Goal: Navigation & Orientation: Find specific page/section

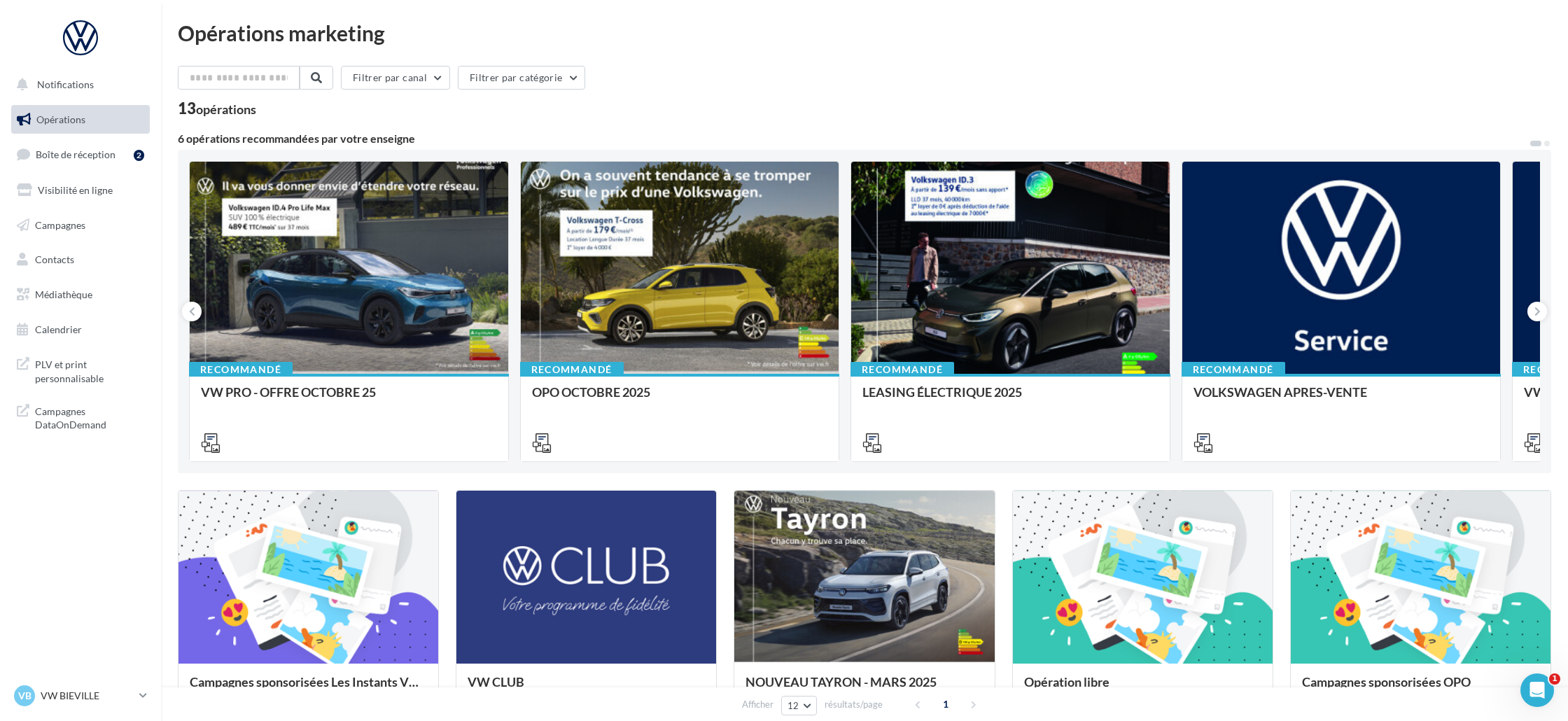
click at [1083, 103] on div "13 opérations" at bounding box center [864, 110] width 1373 height 19
click at [113, 137] on ul "Opérations Boîte de réception 2 Visibilité en ligne Campagnes Contacts Médiathè…" at bounding box center [80, 224] width 149 height 250
click at [103, 151] on span "Boîte de réception" at bounding box center [75, 154] width 80 height 12
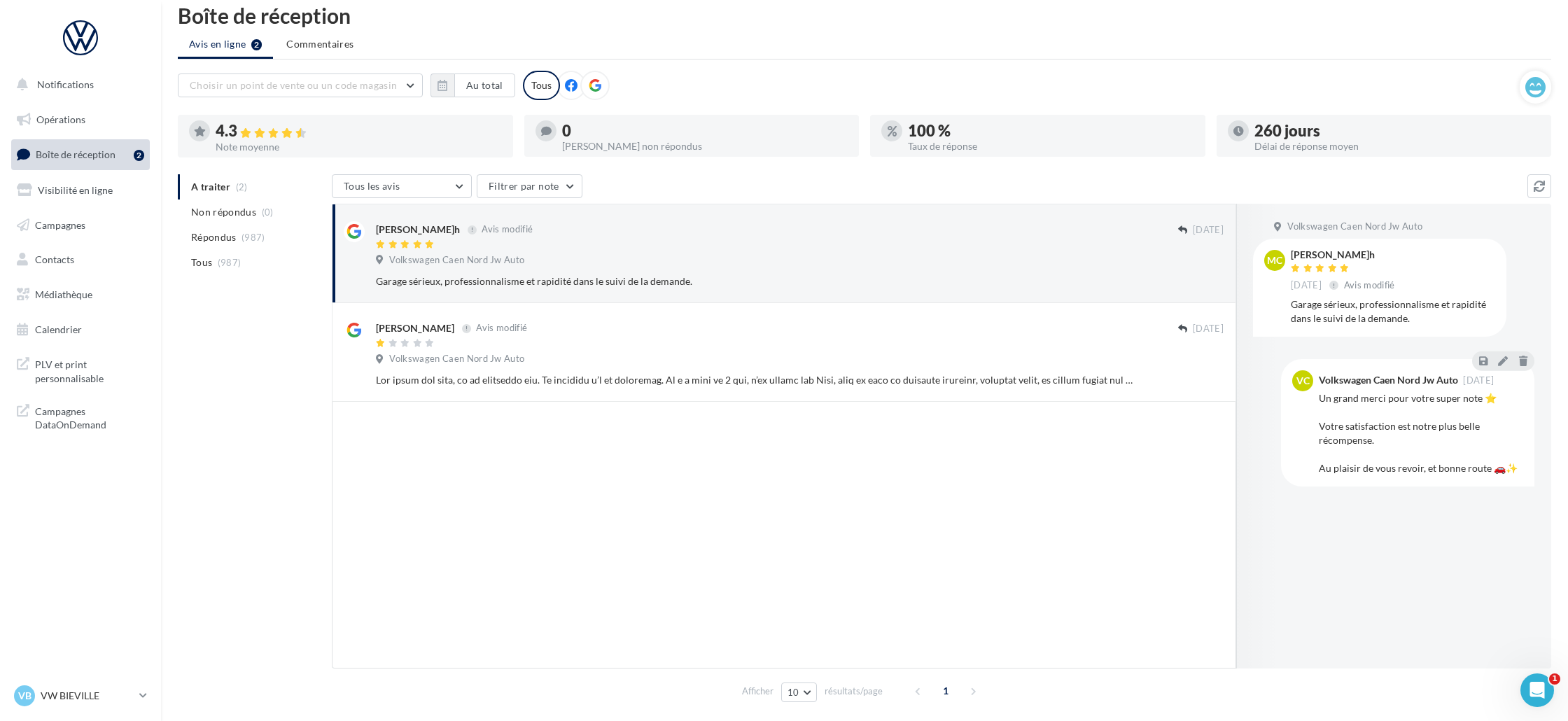
scroll to position [16, 0]
click at [70, 82] on span "Notifications" at bounding box center [65, 84] width 57 height 12
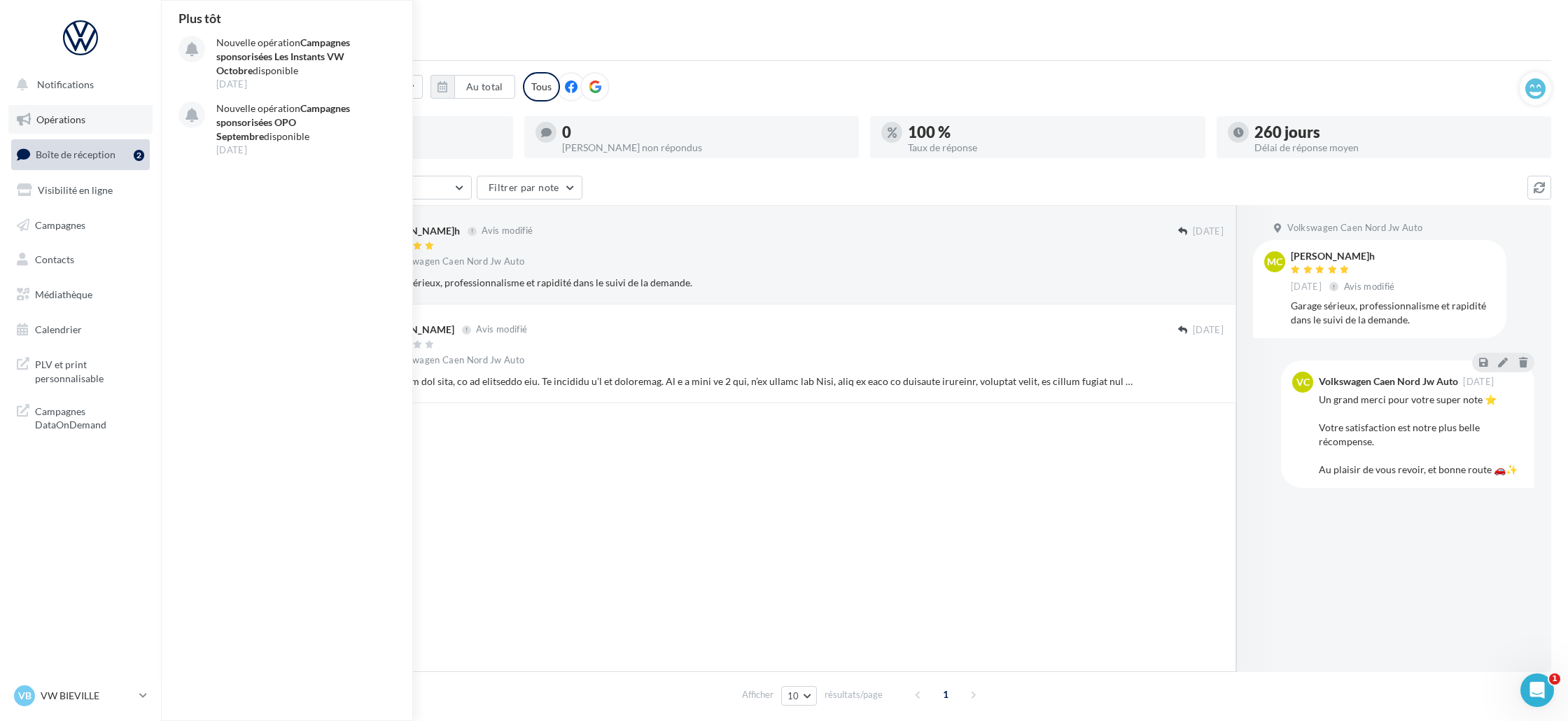
click at [76, 132] on link "Opérations" at bounding box center [80, 119] width 145 height 29
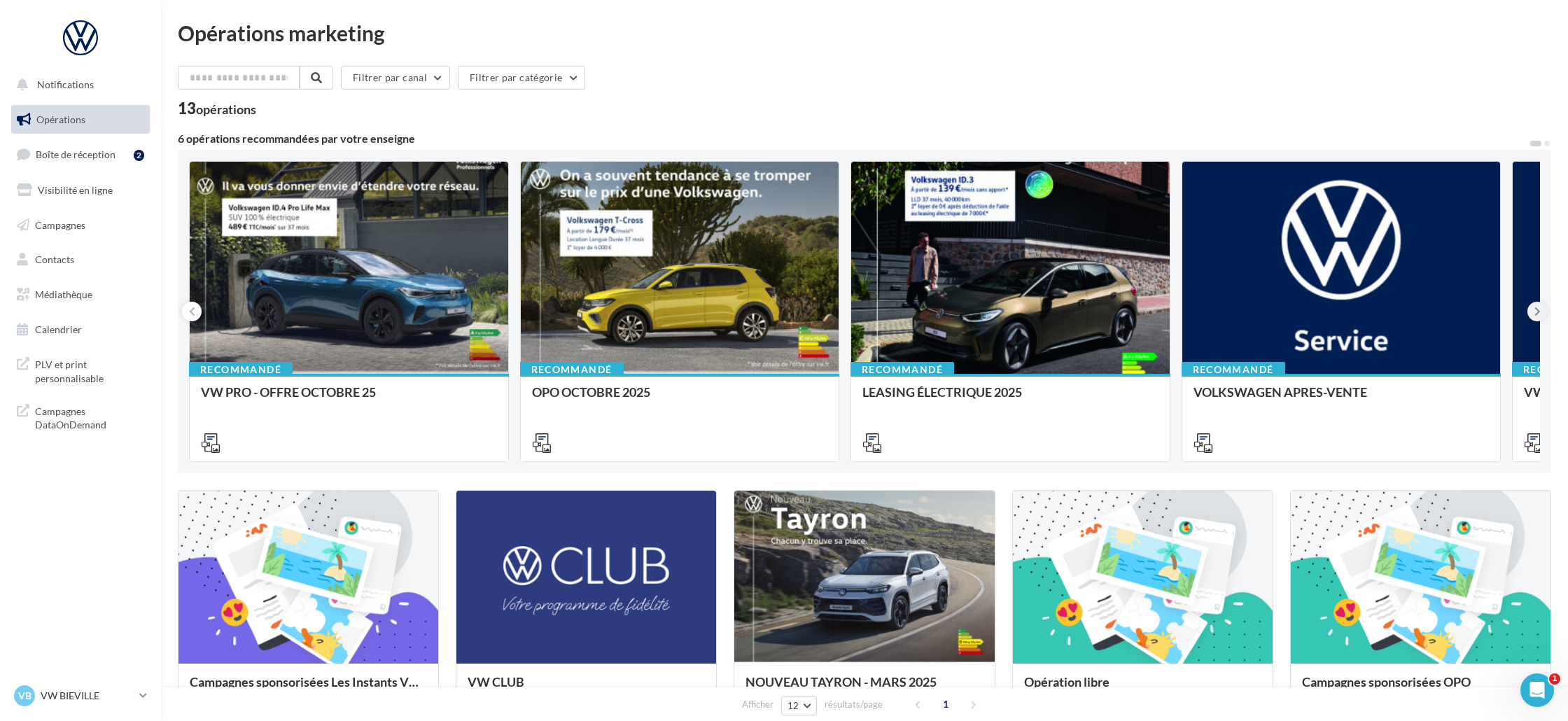
click at [1541, 312] on button at bounding box center [1537, 311] width 19 height 19
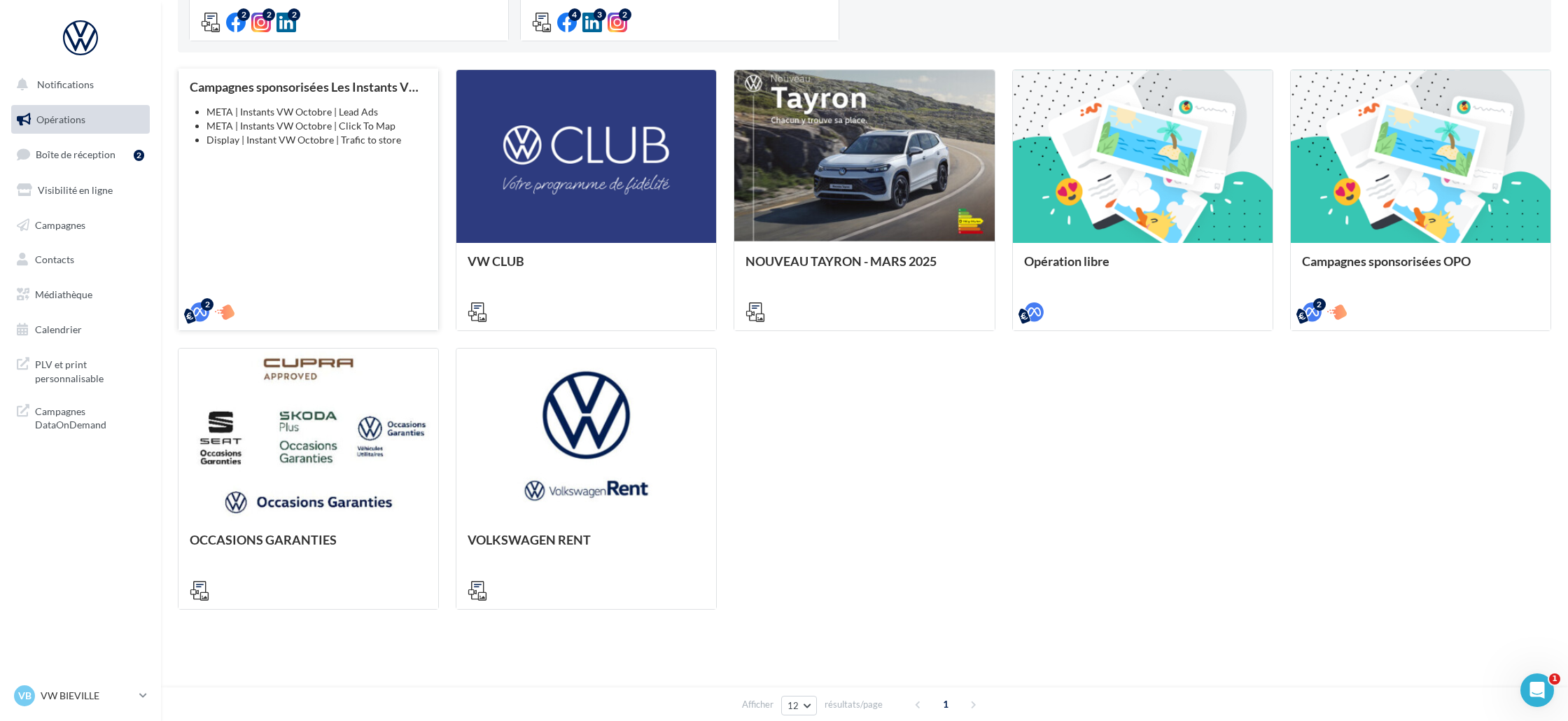
scroll to position [425, 0]
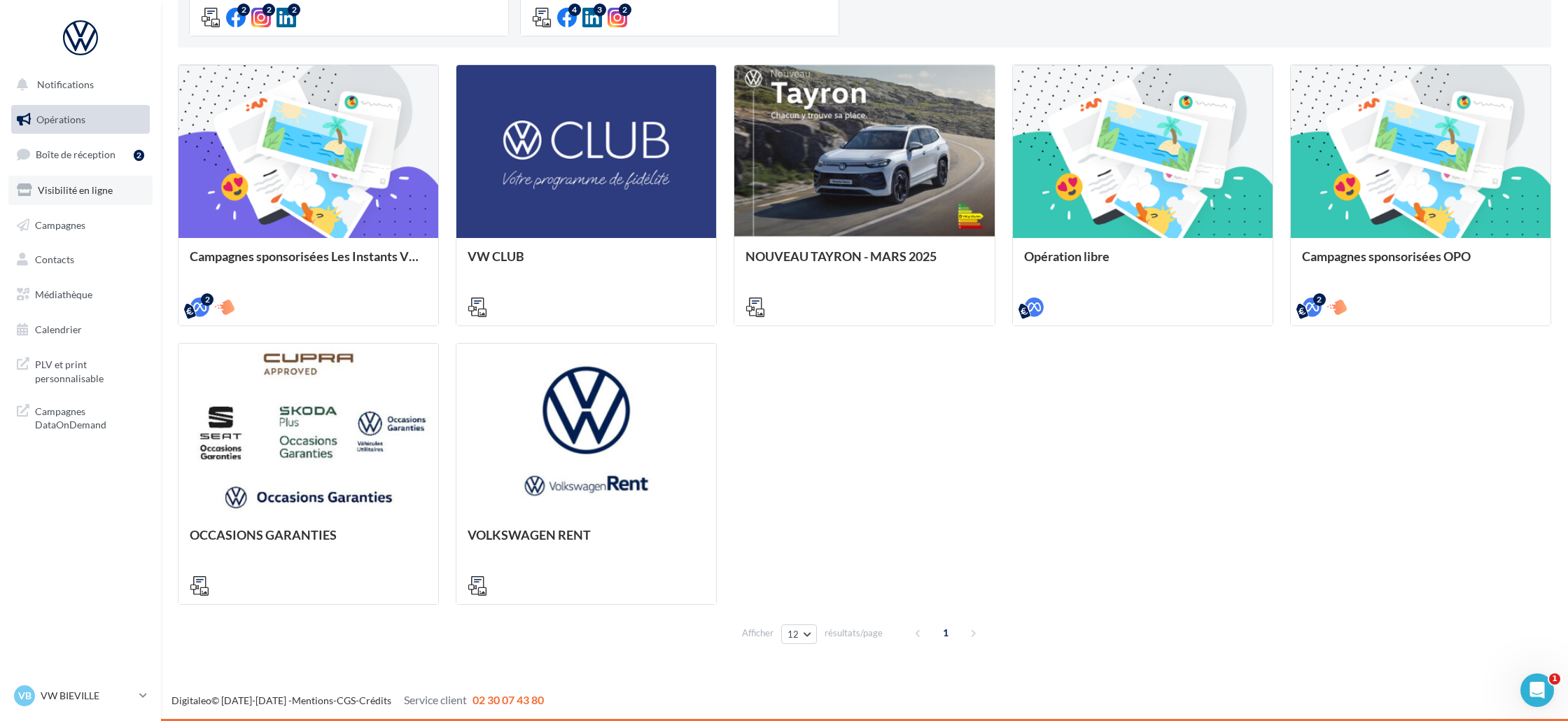
click at [108, 202] on link "Visibilité en ligne" at bounding box center [80, 191] width 145 height 29
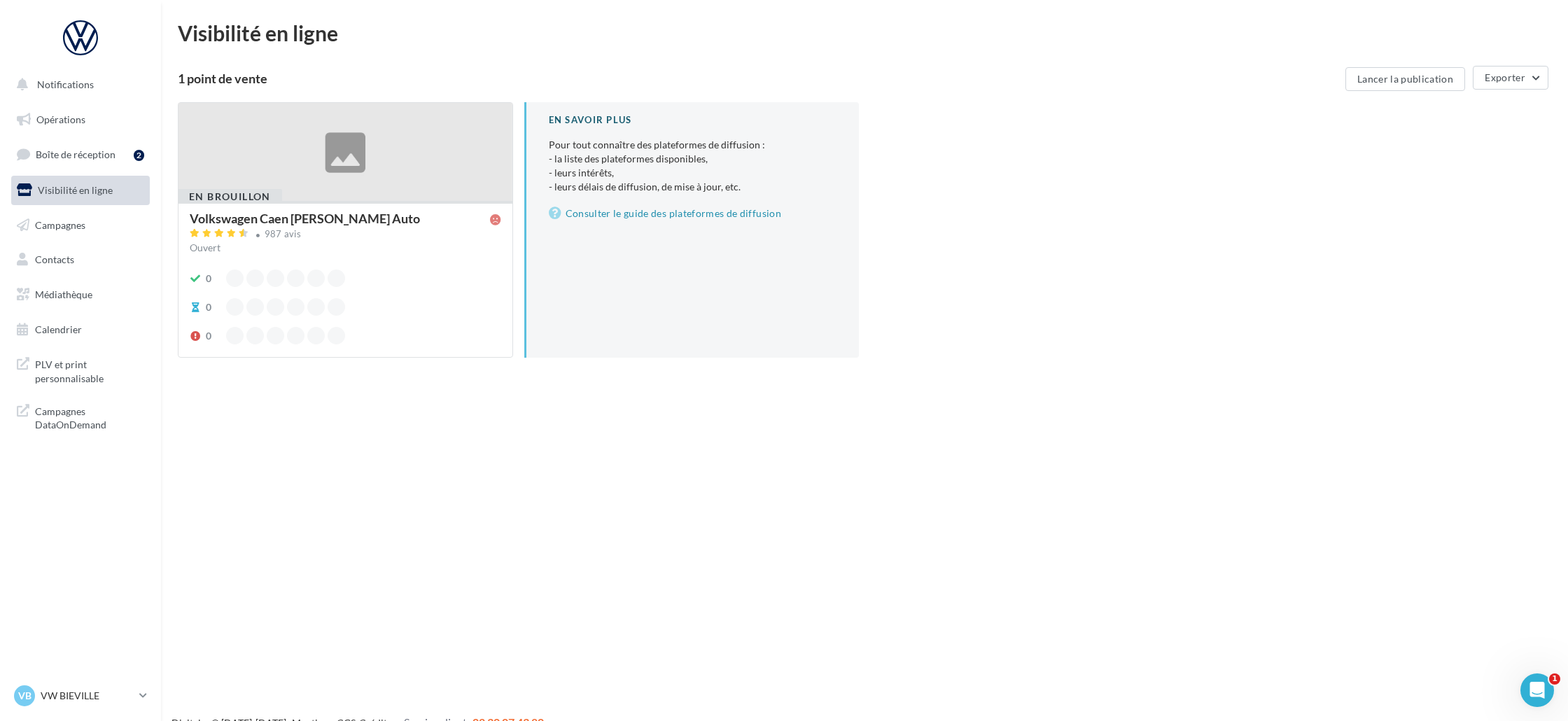
click at [95, 232] on link "Campagnes" at bounding box center [80, 225] width 145 height 29
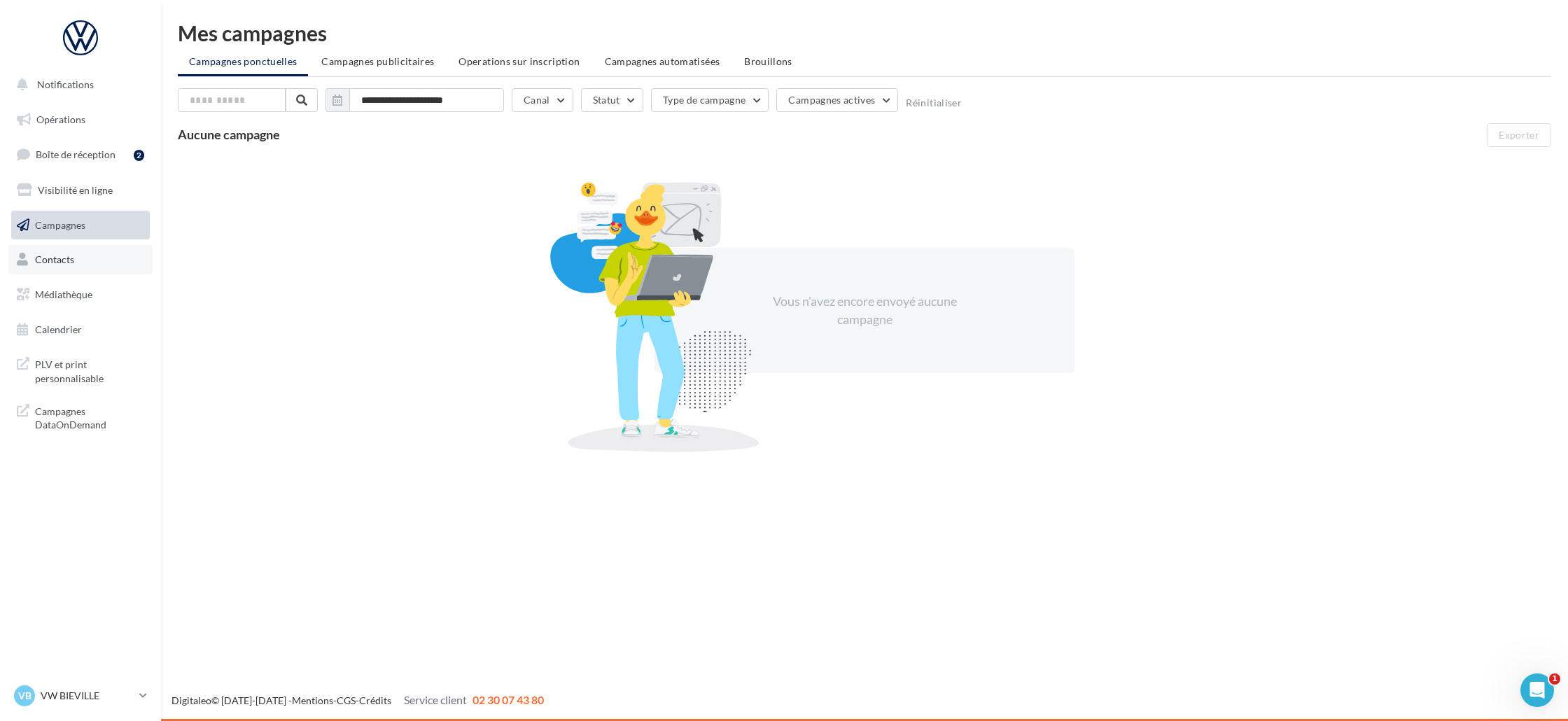
click at [101, 262] on link "Contacts" at bounding box center [80, 259] width 145 height 29
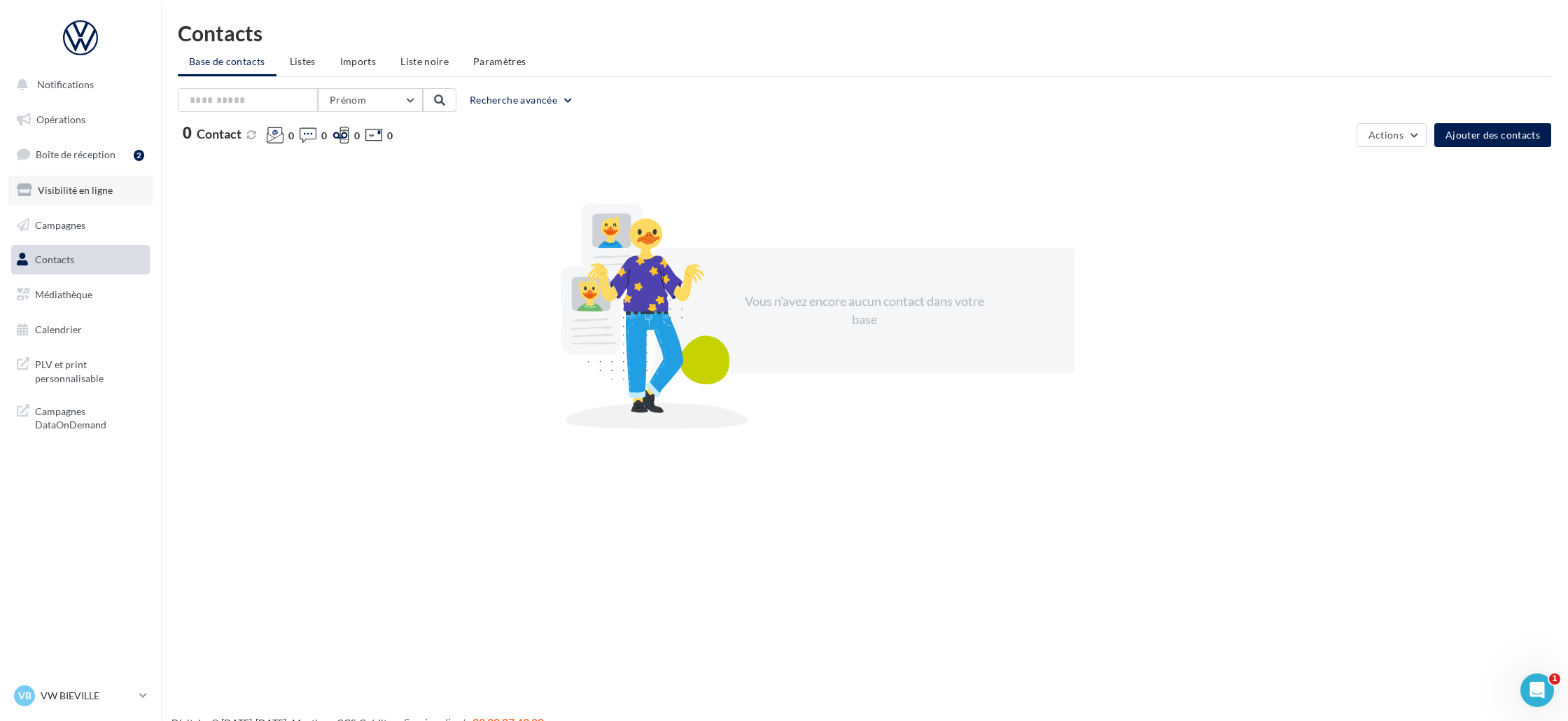
drag, startPoint x: 0, startPoint y: 0, endPoint x: 133, endPoint y: 177, distance: 221.4
click at [118, 290] on link "Médiathèque" at bounding box center [80, 295] width 145 height 29
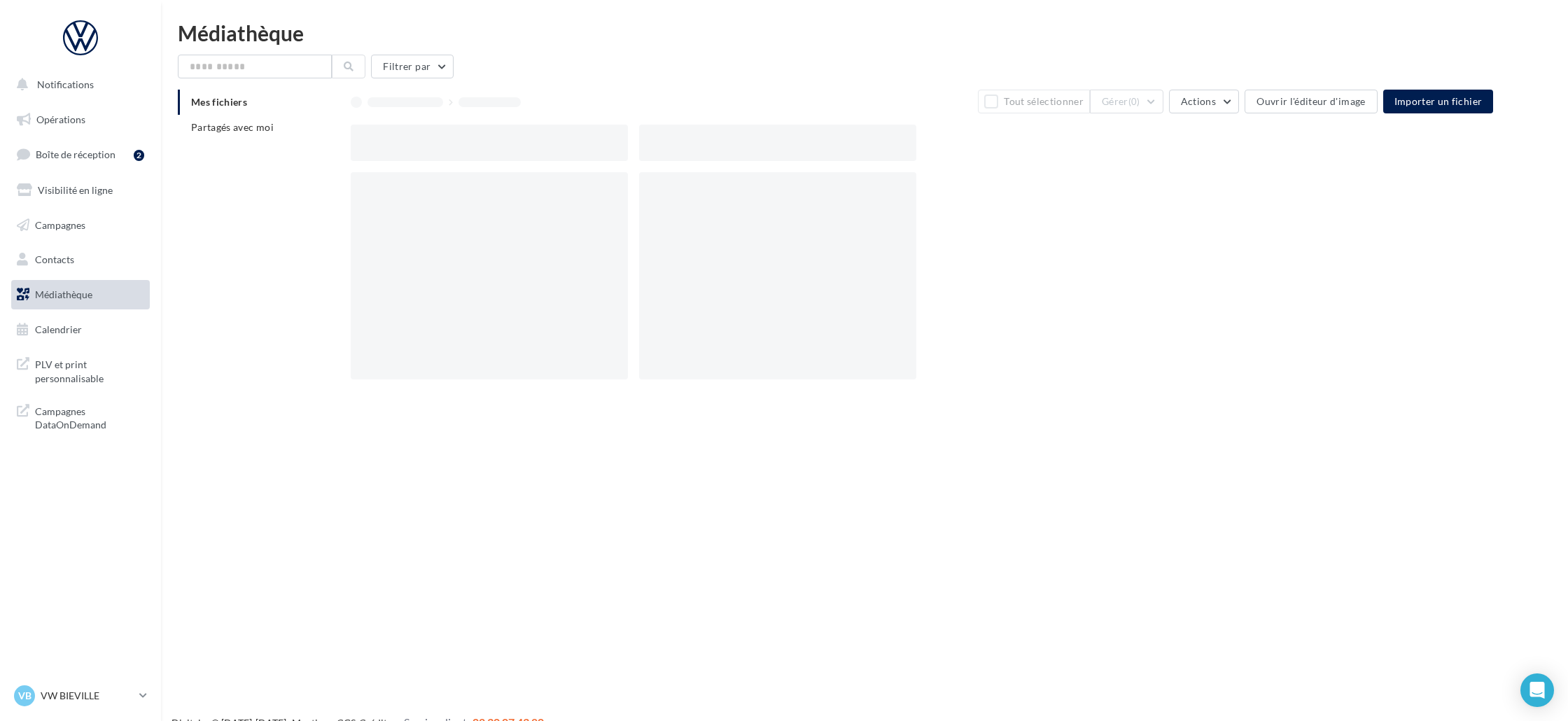
click at [88, 91] on button "Notifications" at bounding box center [78, 85] width 139 height 29
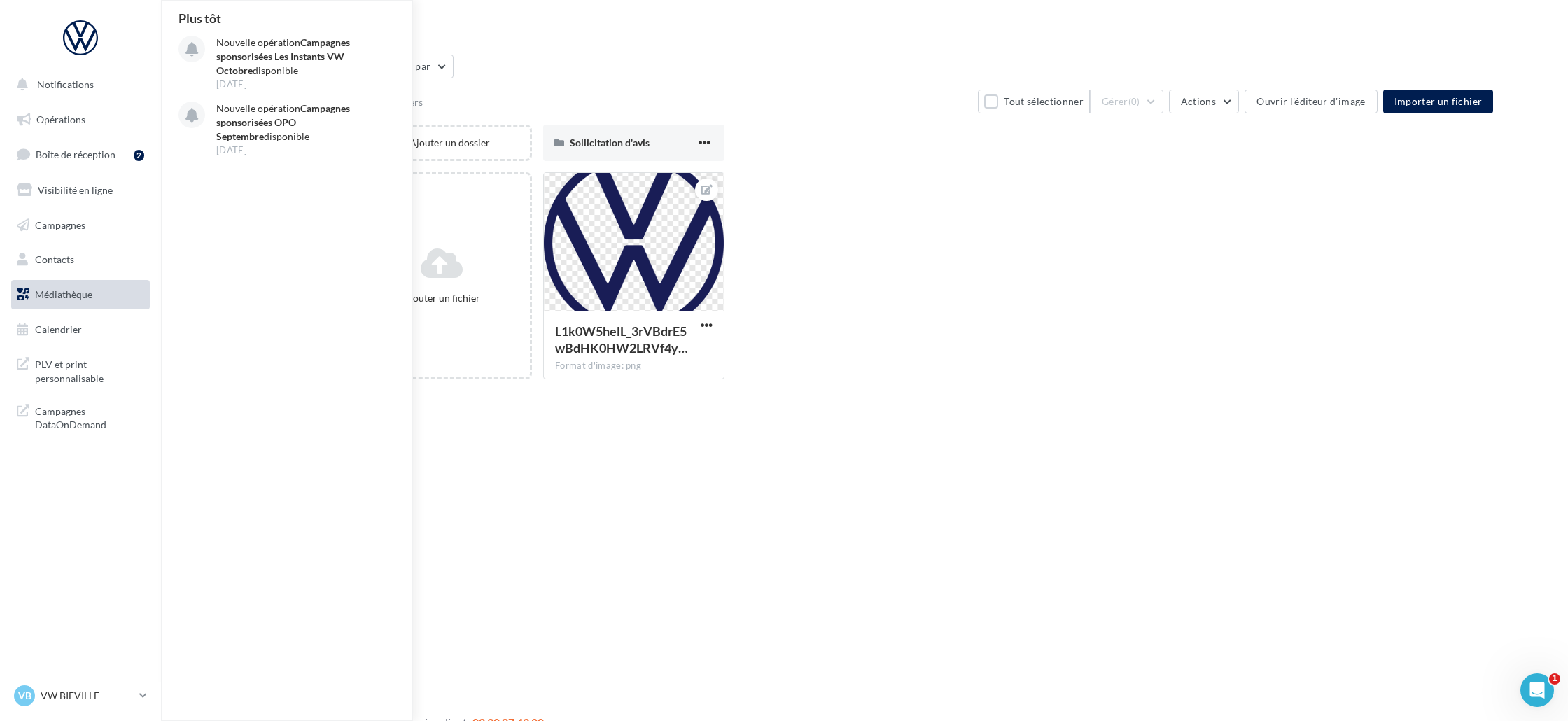
click at [868, 407] on div "Notifications Plus tôt Nouvelle opération Campagnes sponsorisées Les Instants V…" at bounding box center [784, 383] width 1568 height 721
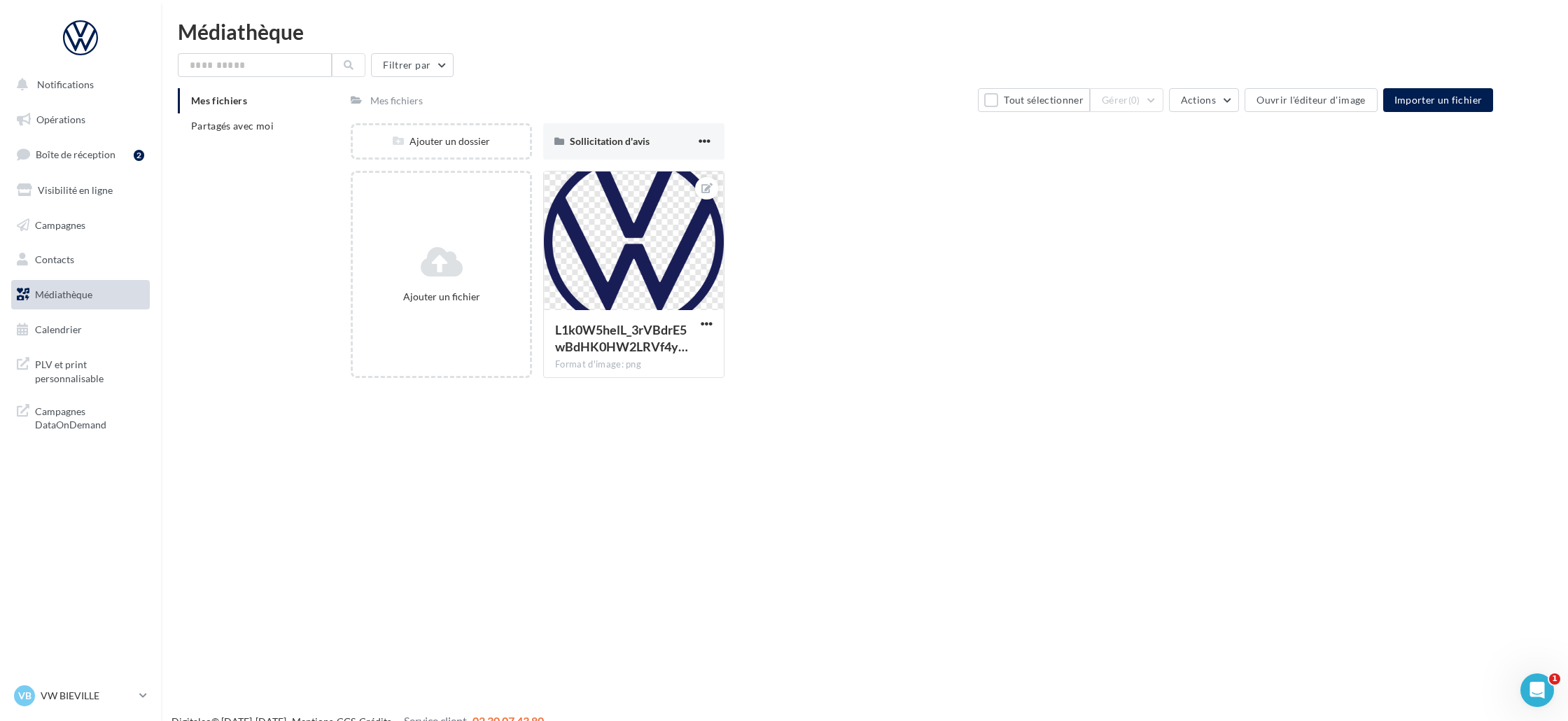
scroll to position [23, 0]
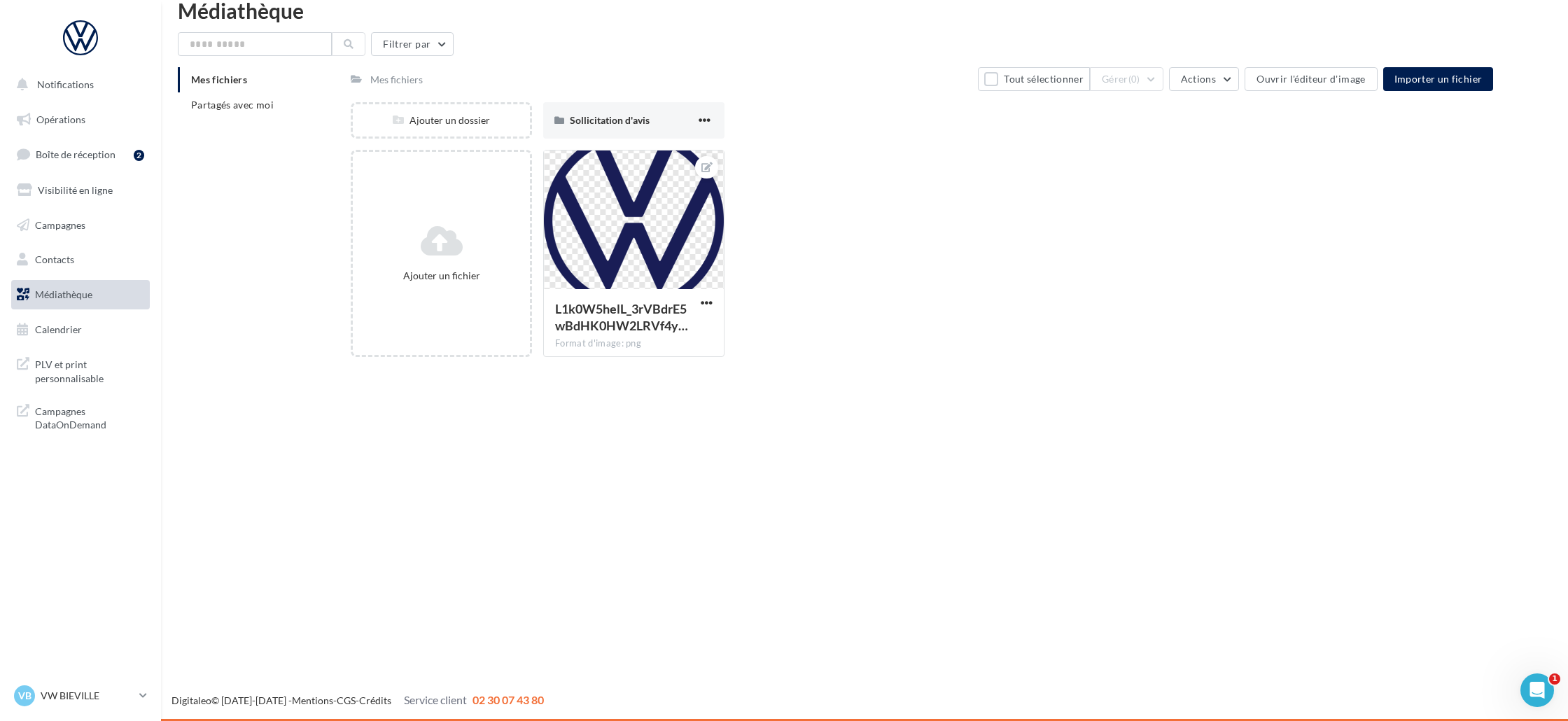
click at [536, 500] on div "Notifications Opérations Boîte de réception 2 Visibilité en ligne Campagnes Con…" at bounding box center [784, 360] width 1568 height 721
click at [92, 152] on span "Boîte de réception" at bounding box center [75, 154] width 80 height 12
